Goal: Information Seeking & Learning: Compare options

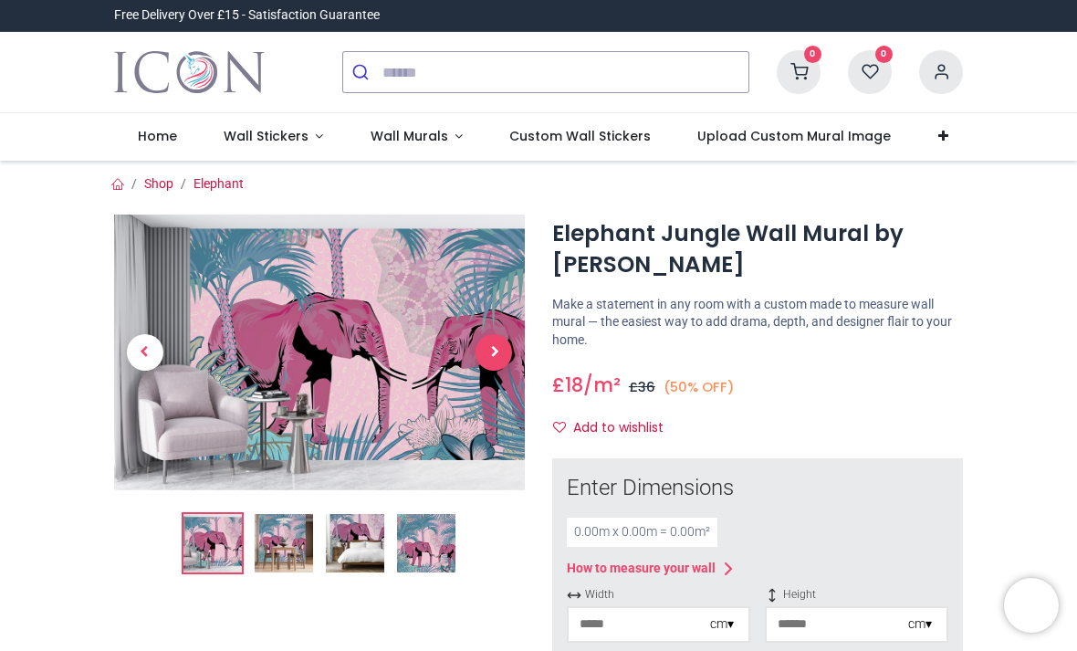
click at [495, 348] on span "Next" at bounding box center [493, 352] width 37 height 37
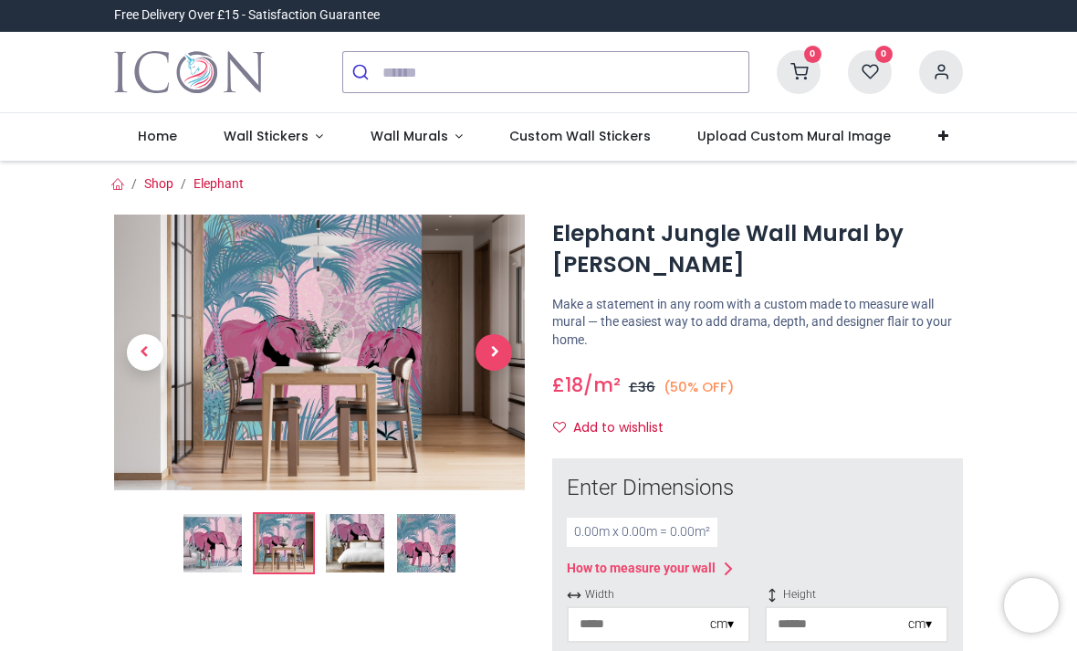
click at [497, 334] on span "Next" at bounding box center [493, 352] width 37 height 37
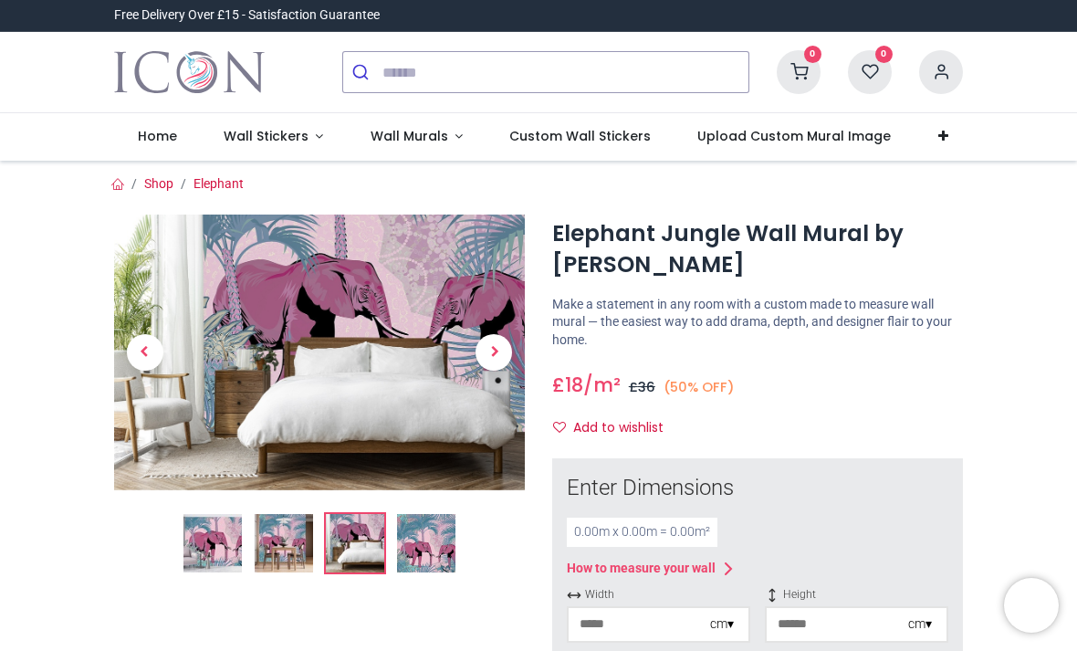
click at [432, 550] on img at bounding box center [426, 543] width 58 height 58
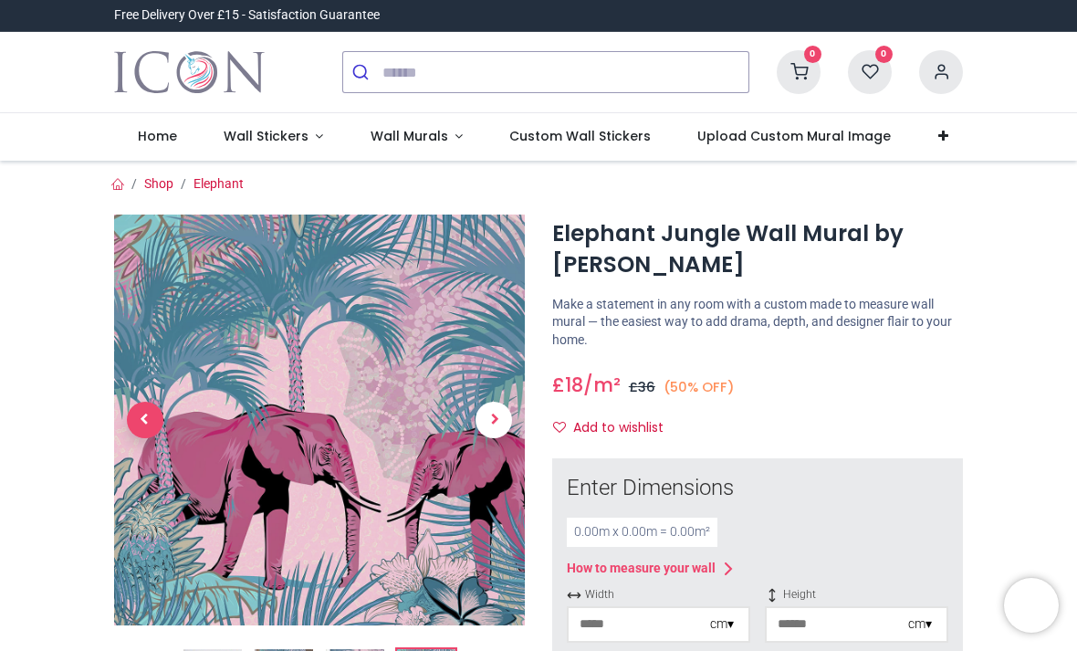
click at [148, 420] on span "Previous" at bounding box center [145, 420] width 37 height 37
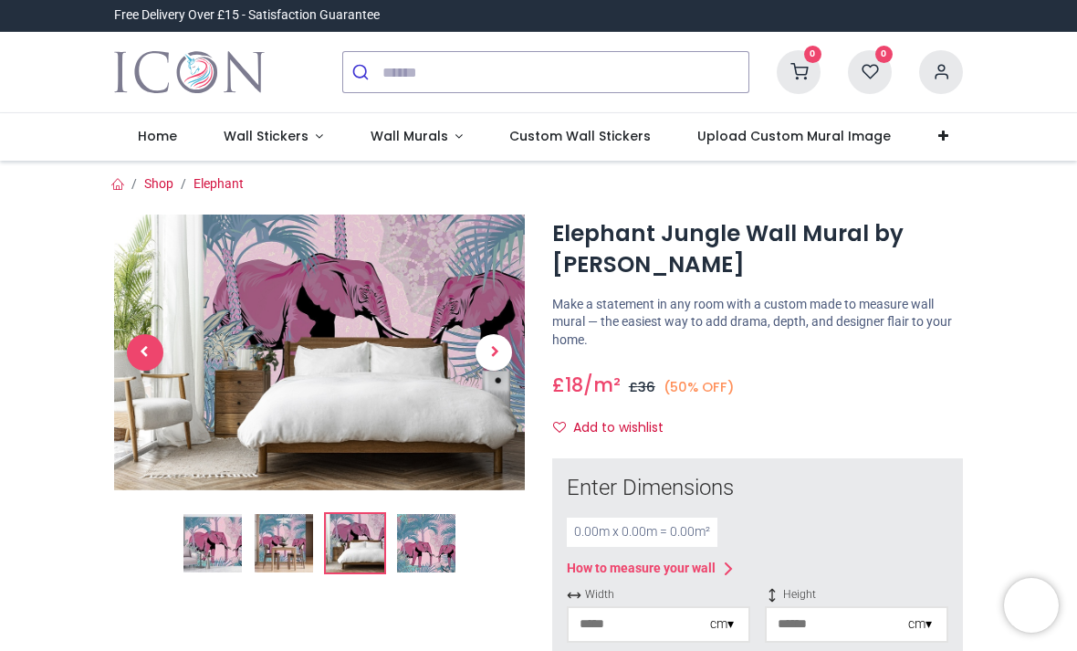
click at [154, 352] on span "Previous" at bounding box center [145, 352] width 37 height 37
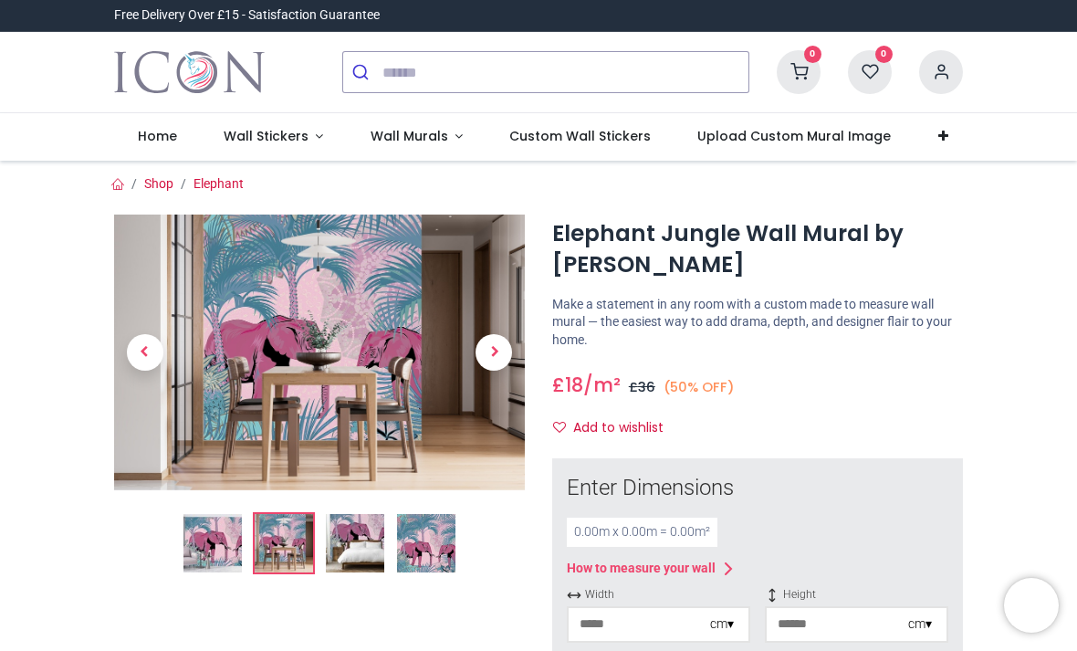
click at [371, 544] on img at bounding box center [355, 543] width 58 height 58
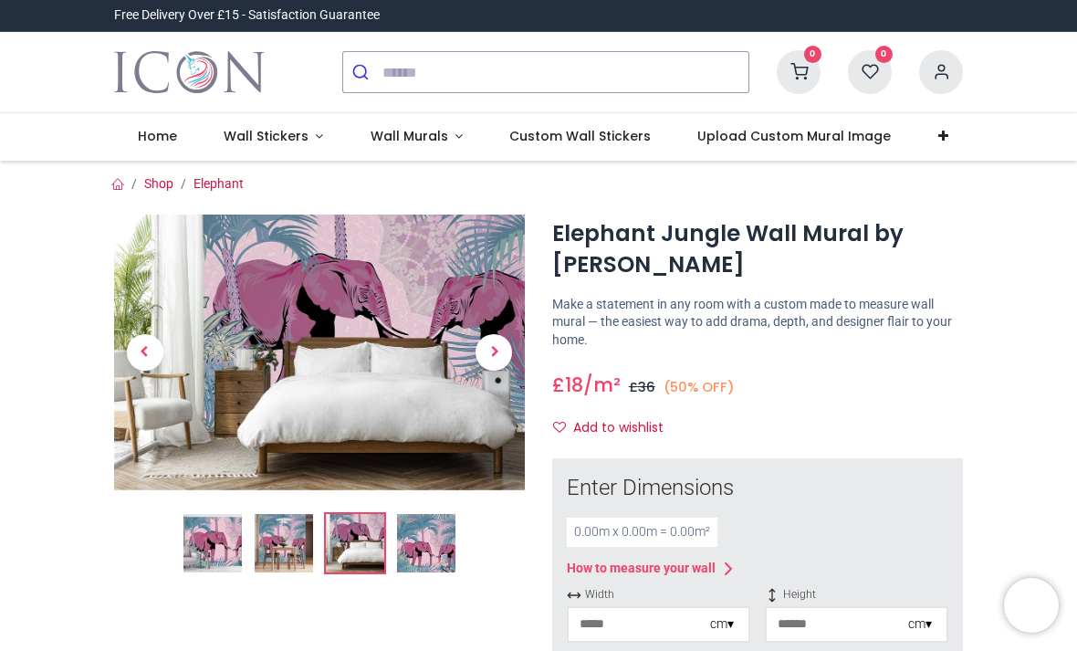
click at [433, 536] on img at bounding box center [426, 543] width 58 height 58
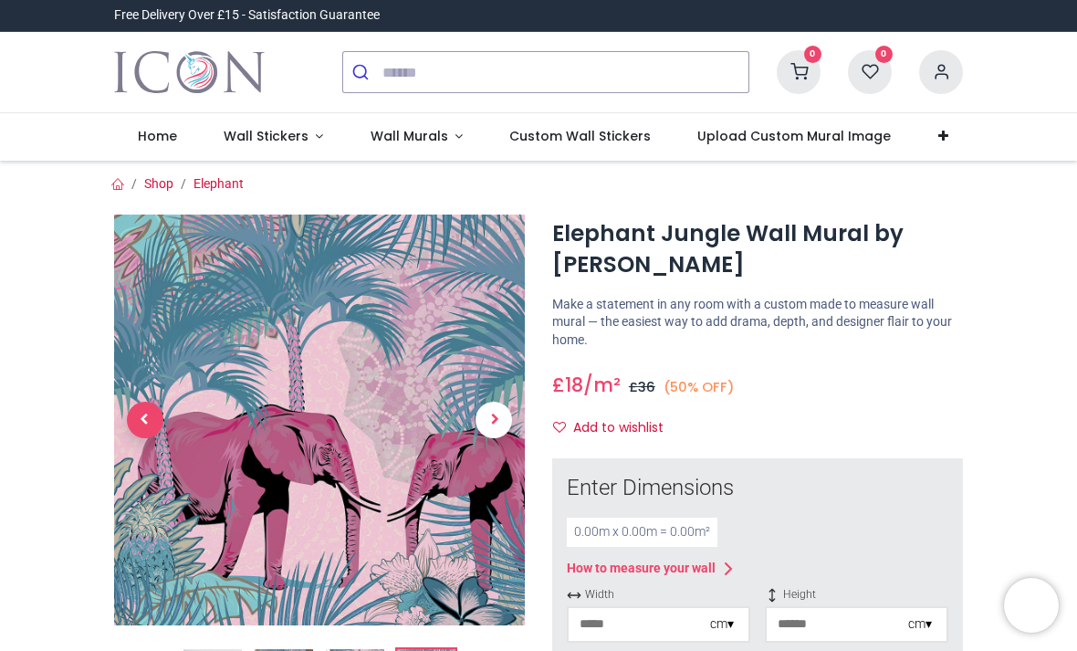
click at [148, 410] on span "Previous" at bounding box center [145, 420] width 37 height 37
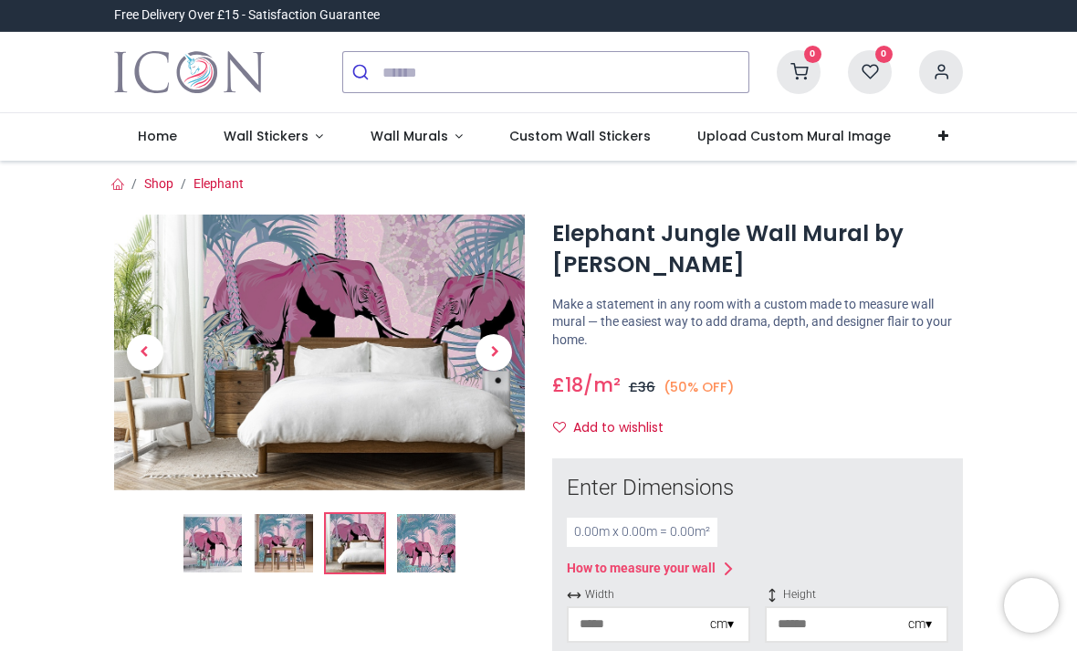
click at [219, 537] on img at bounding box center [212, 543] width 58 height 58
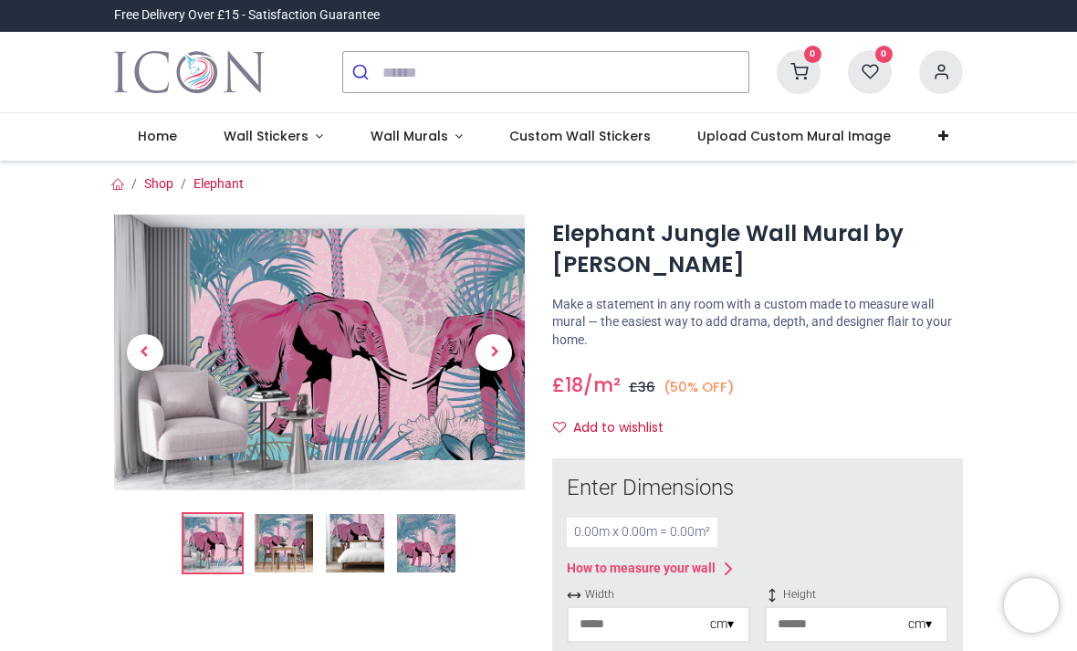
click at [389, 412] on img at bounding box center [319, 351] width 411 height 275
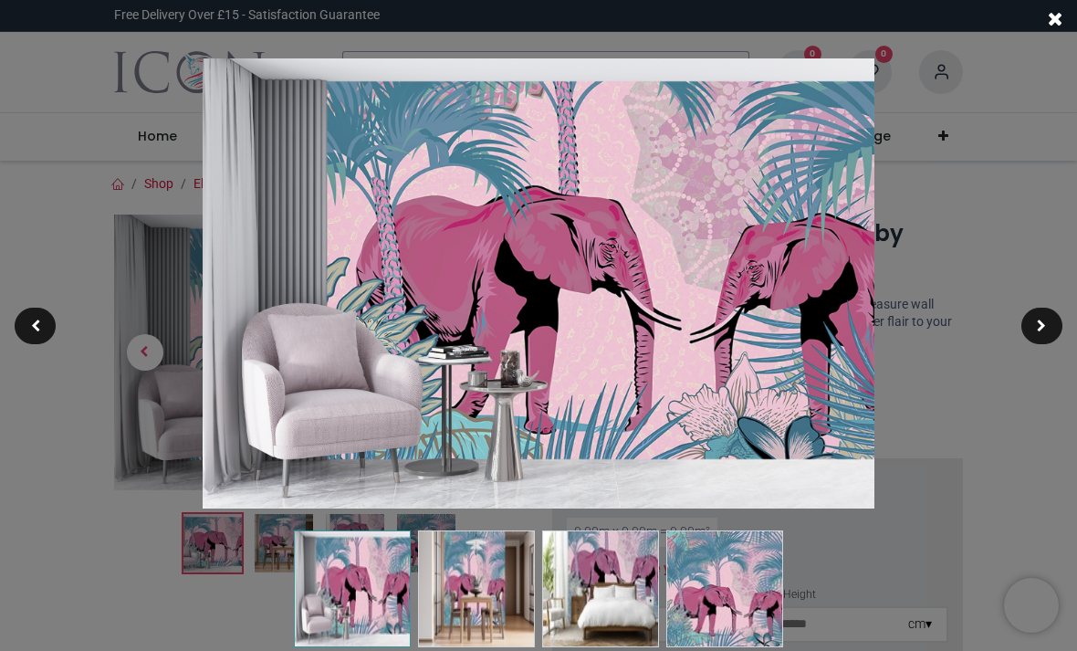
click at [611, 589] on img at bounding box center [600, 588] width 117 height 117
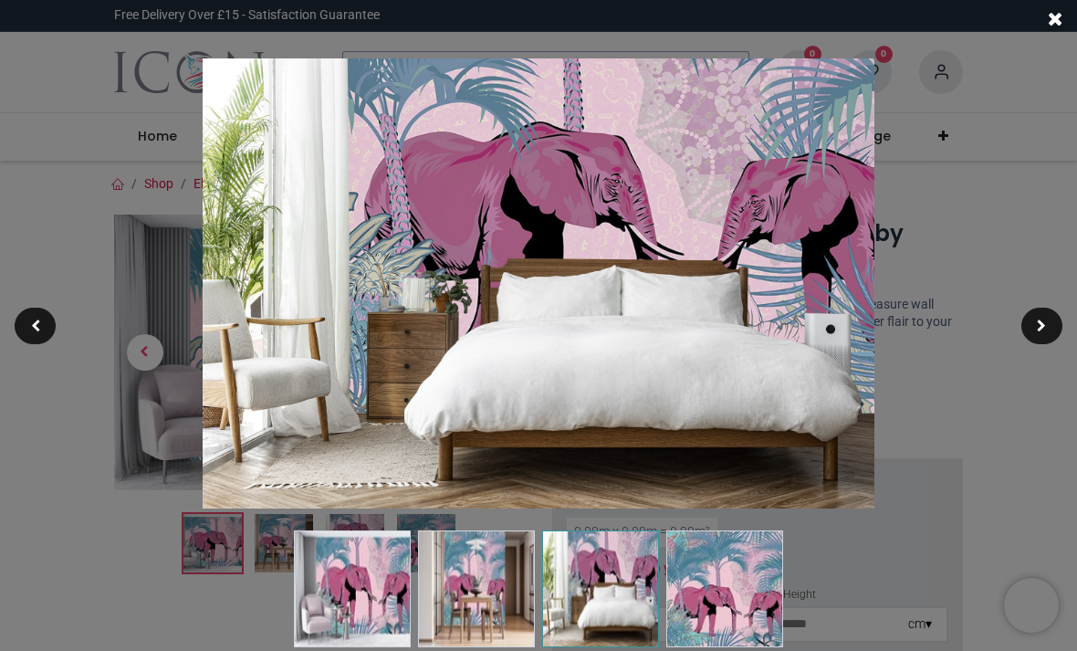
click at [658, 606] on img at bounding box center [600, 588] width 117 height 117
click at [373, 585] on img at bounding box center [352, 588] width 117 height 117
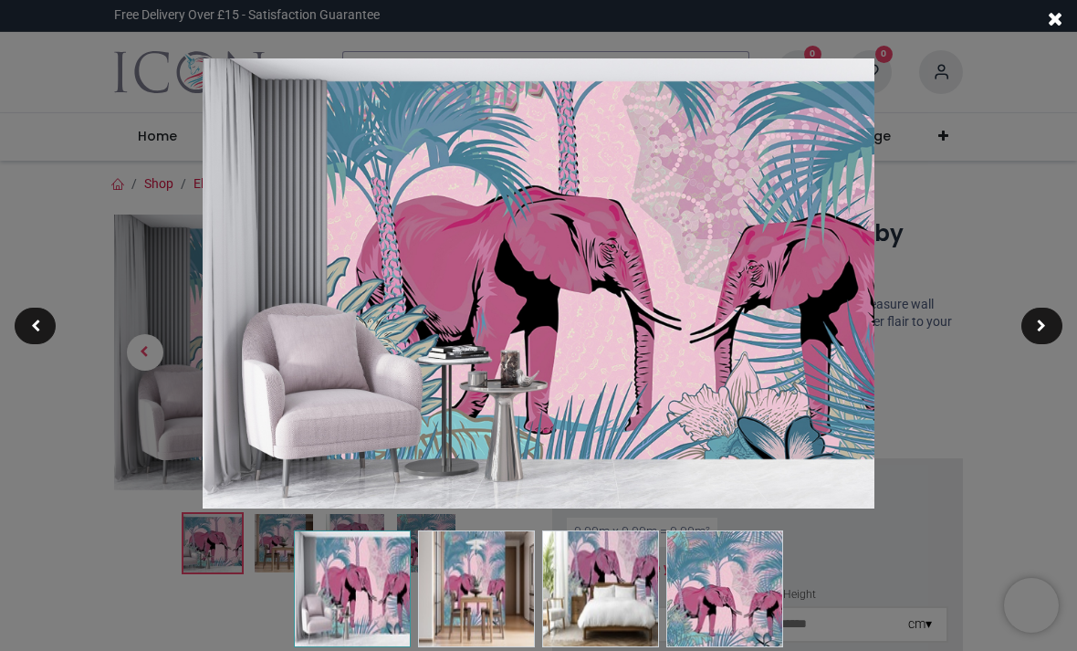
click at [991, 458] on div at bounding box center [538, 325] width 1077 height 651
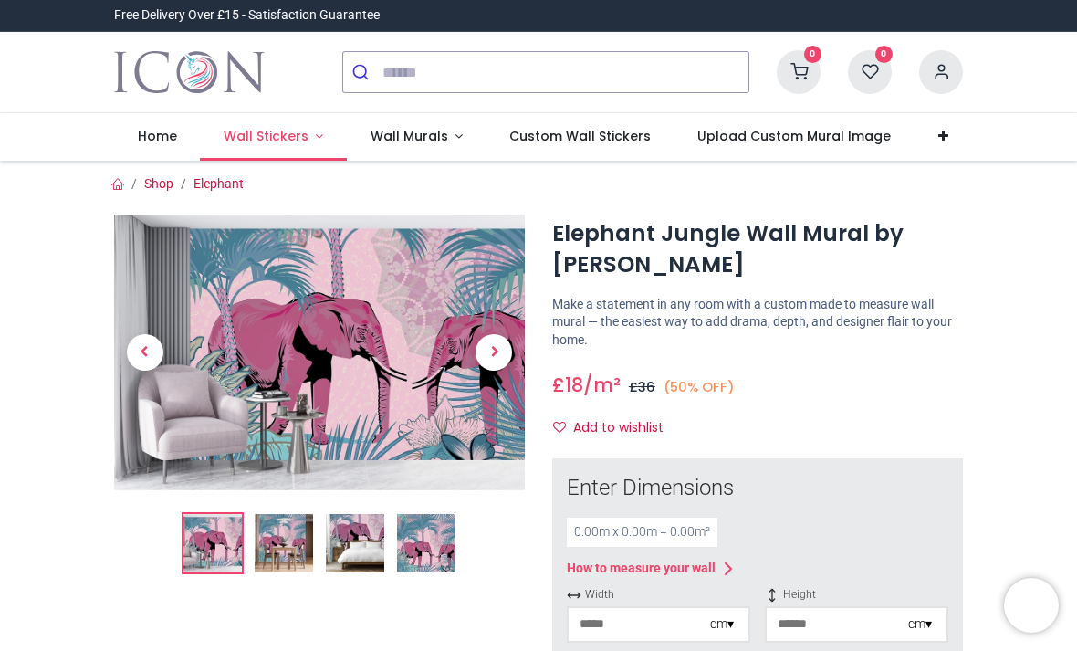
click at [284, 138] on span "Wall Stickers" at bounding box center [266, 136] width 85 height 18
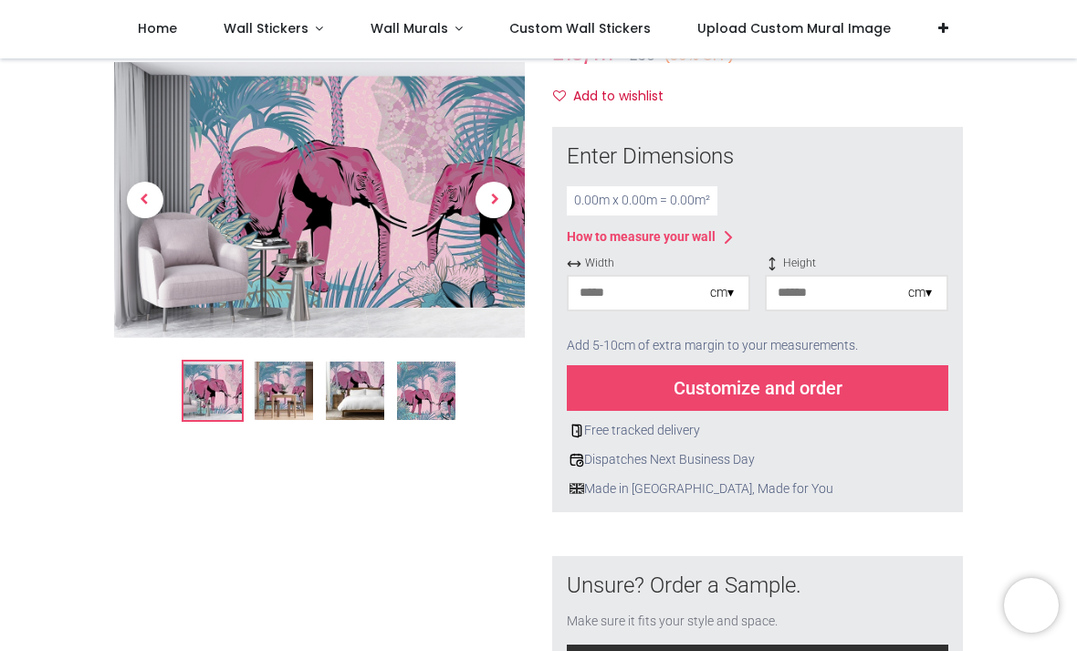
scroll to position [228, 0]
